Goal: Task Accomplishment & Management: Manage account settings

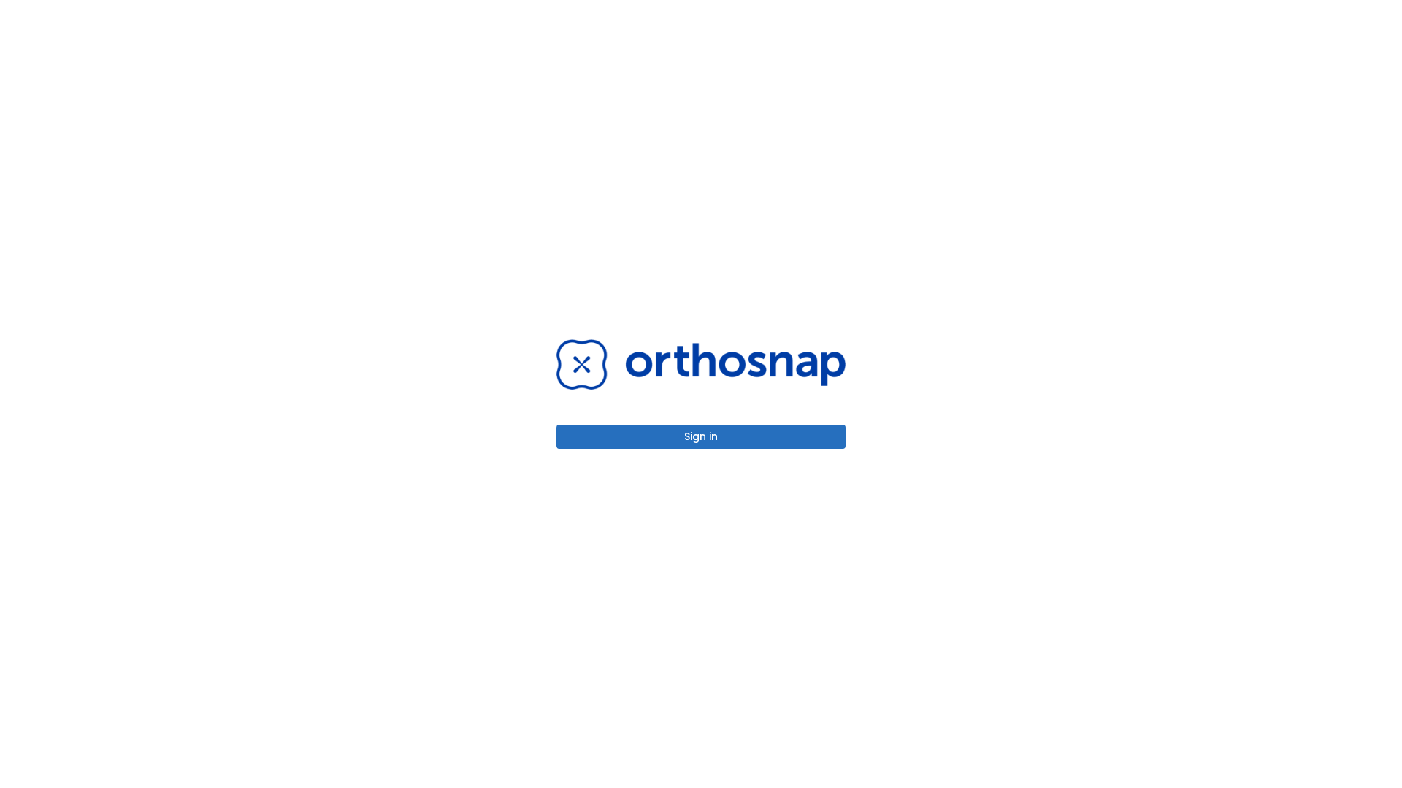
click at [701, 437] on button "Sign in" at bounding box center [700, 437] width 289 height 24
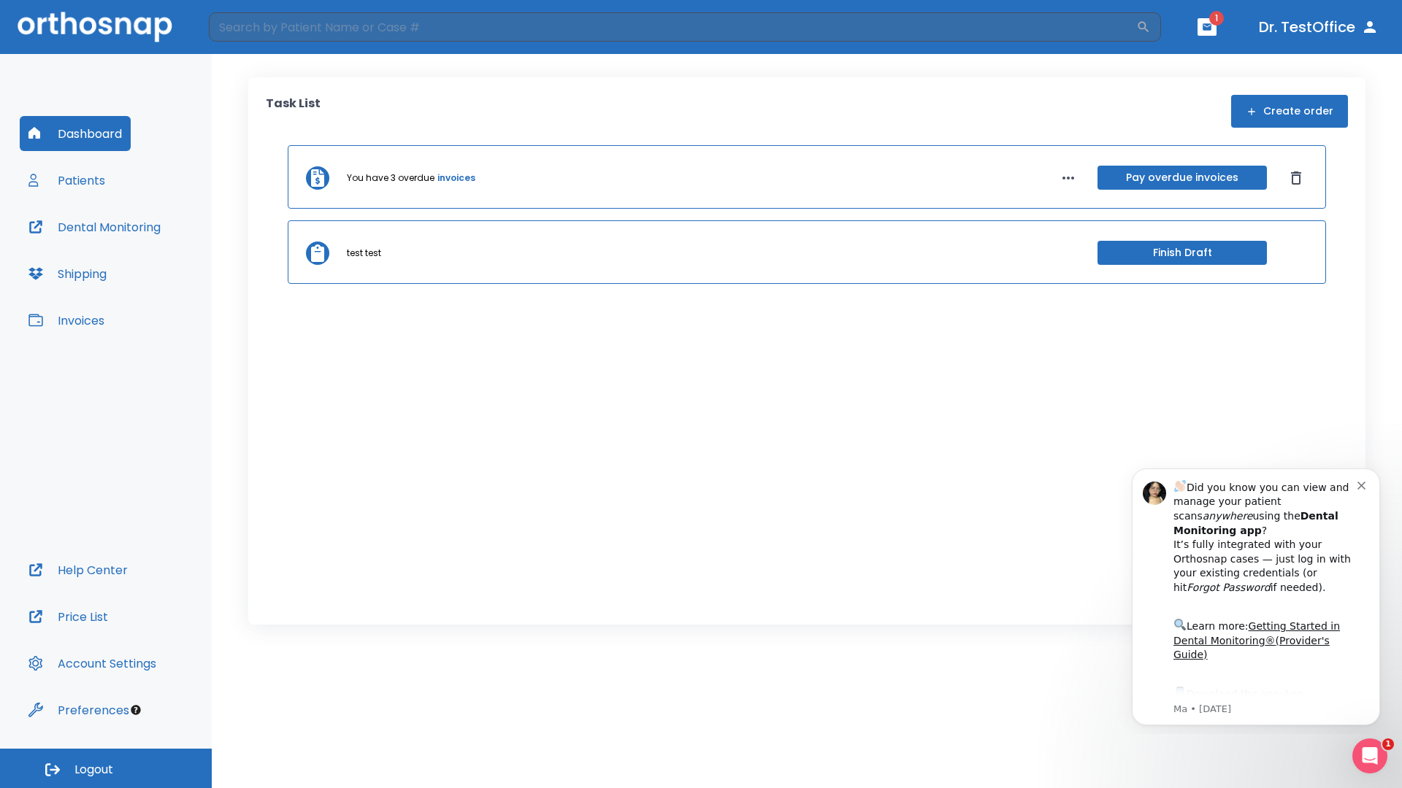
click at [106, 769] on span "Logout" at bounding box center [93, 770] width 39 height 16
